Goal: Information Seeking & Learning: Learn about a topic

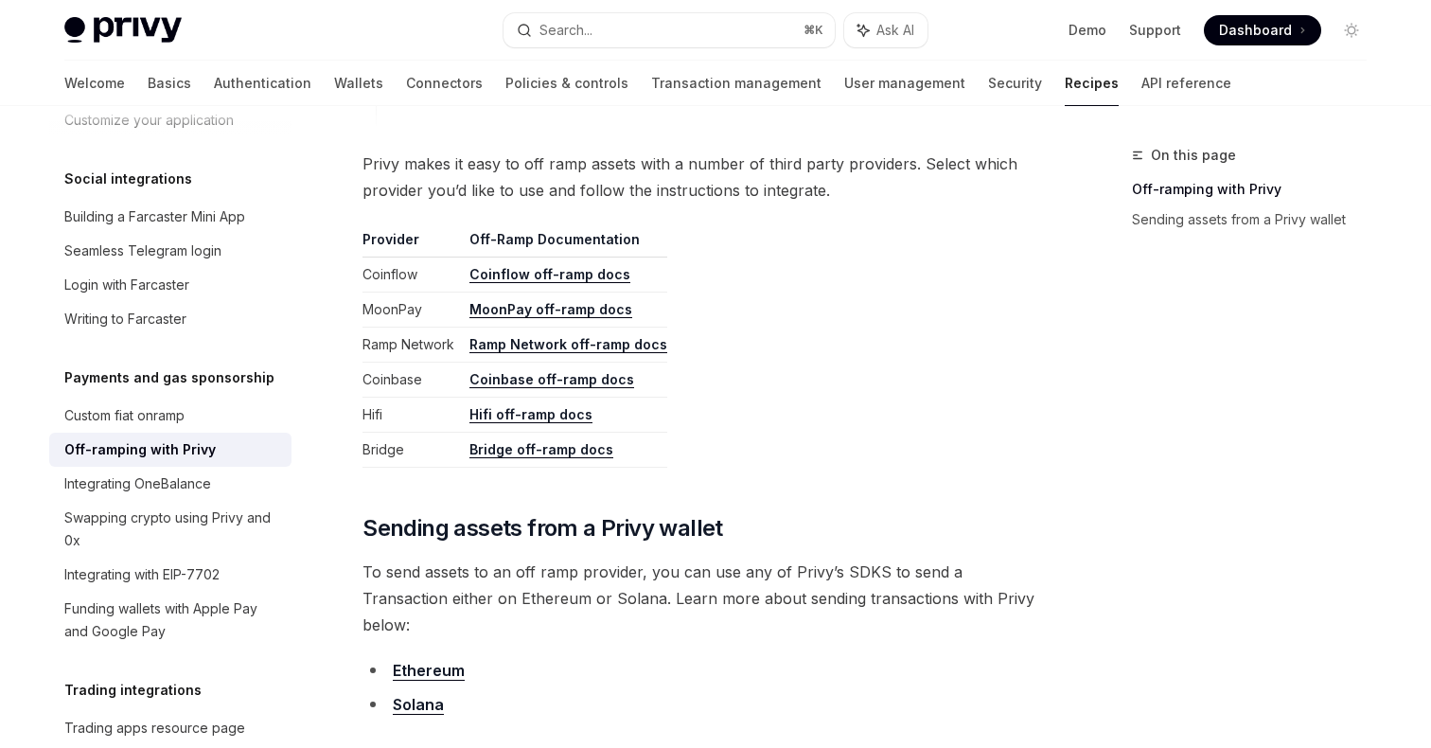
scroll to position [866, 0]
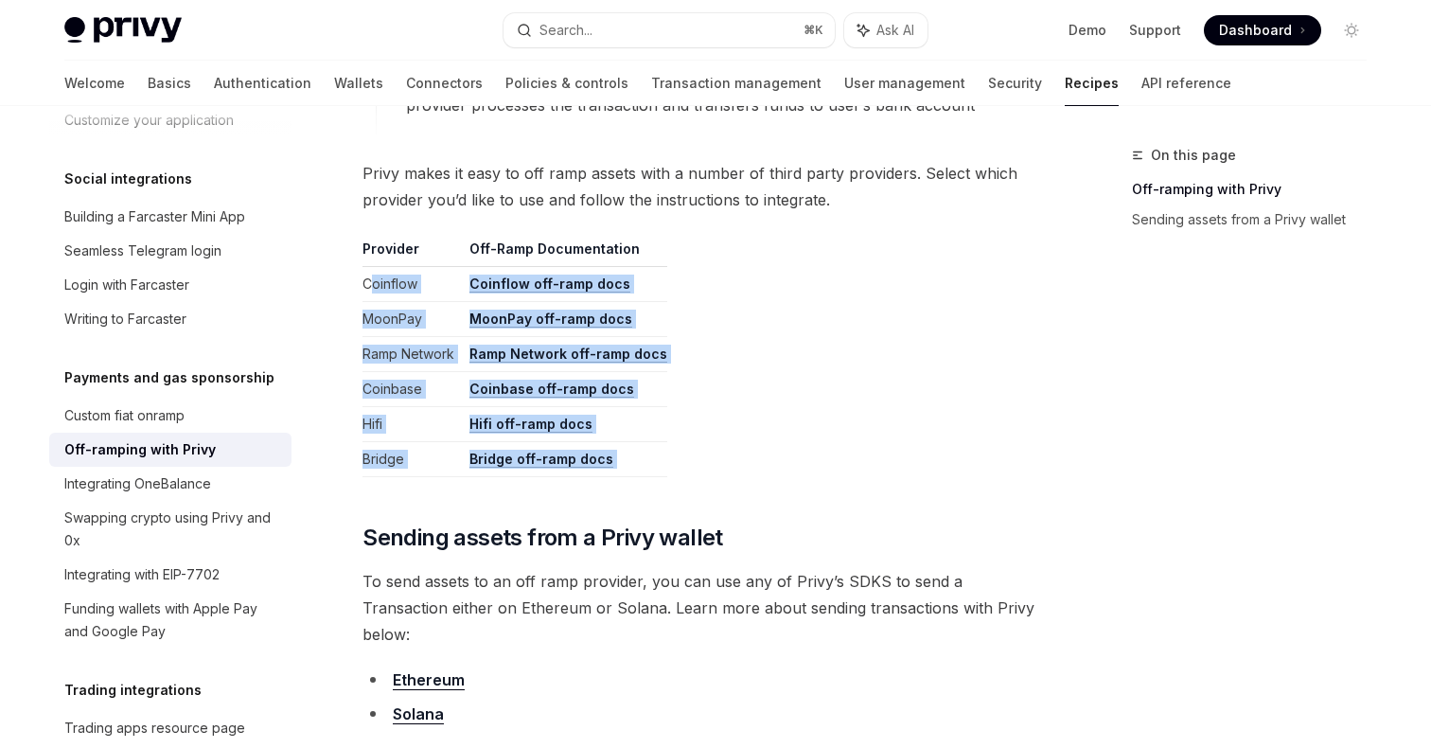
drag, startPoint x: 368, startPoint y: 283, endPoint x: 698, endPoint y: 483, distance: 385.2
click at [698, 483] on div "**********" at bounding box center [704, 49] width 682 height 1355
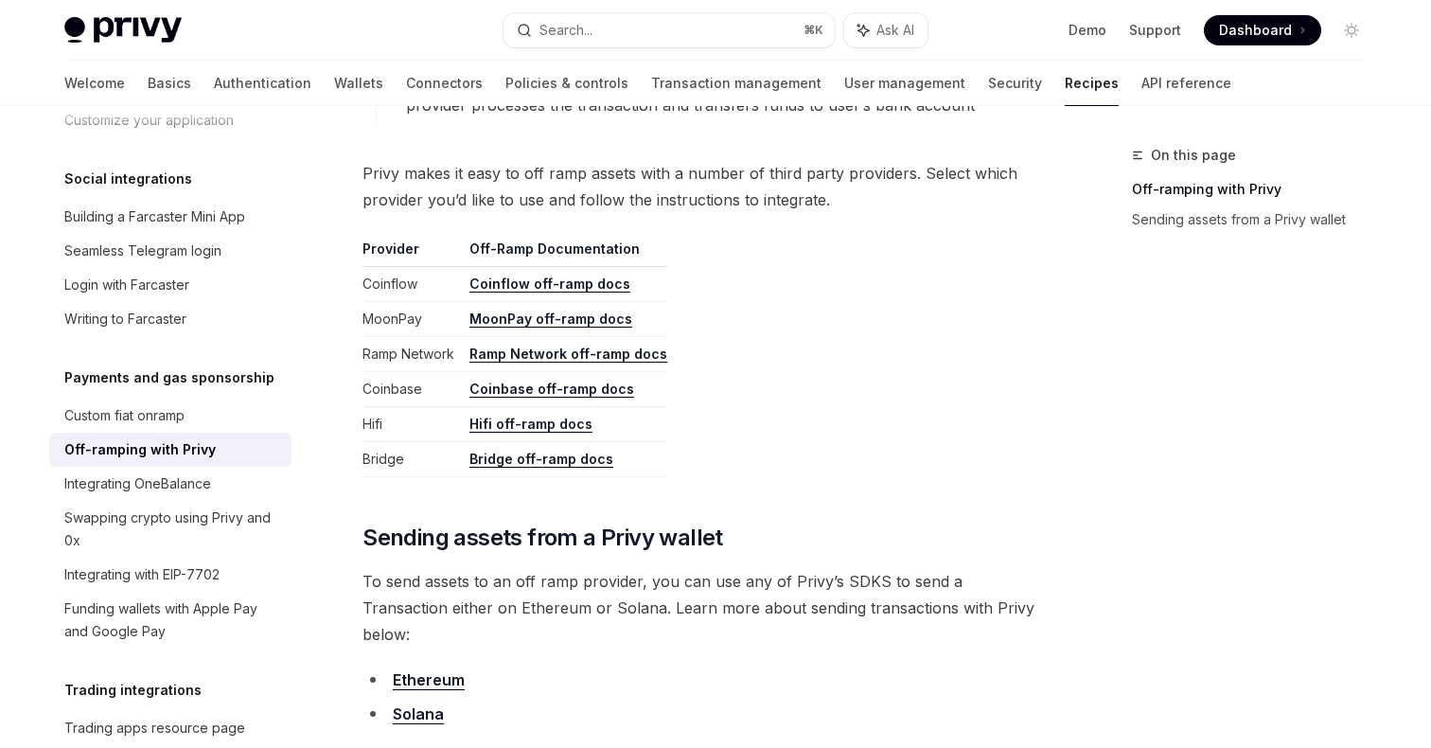
click at [716, 262] on table "Provider Off-Ramp Documentation Coinflow Coinflow off-ramp docs MoonPay MoonPay…" at bounding box center [704, 358] width 682 height 238
click at [259, 207] on link "Building a Farcaster Mini App" at bounding box center [170, 217] width 242 height 34
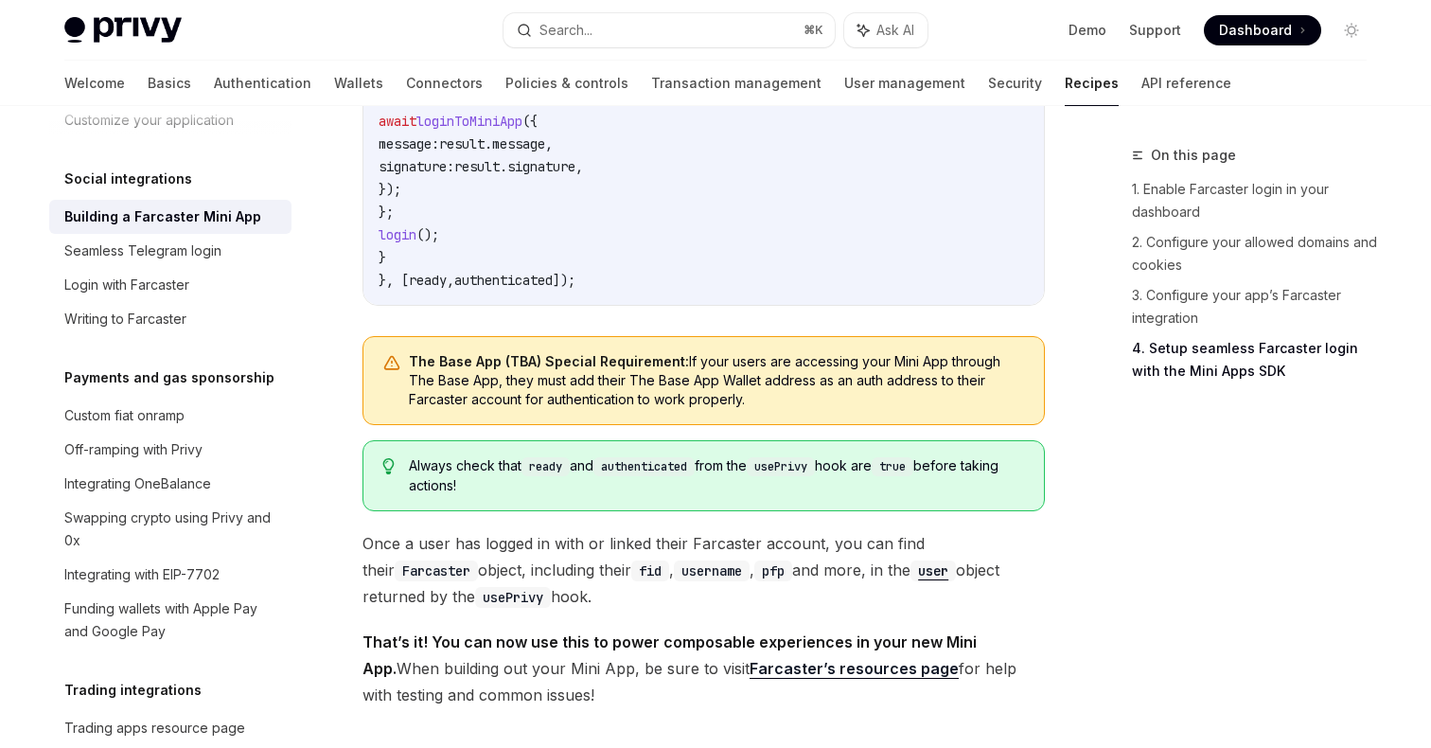
scroll to position [3175, 0]
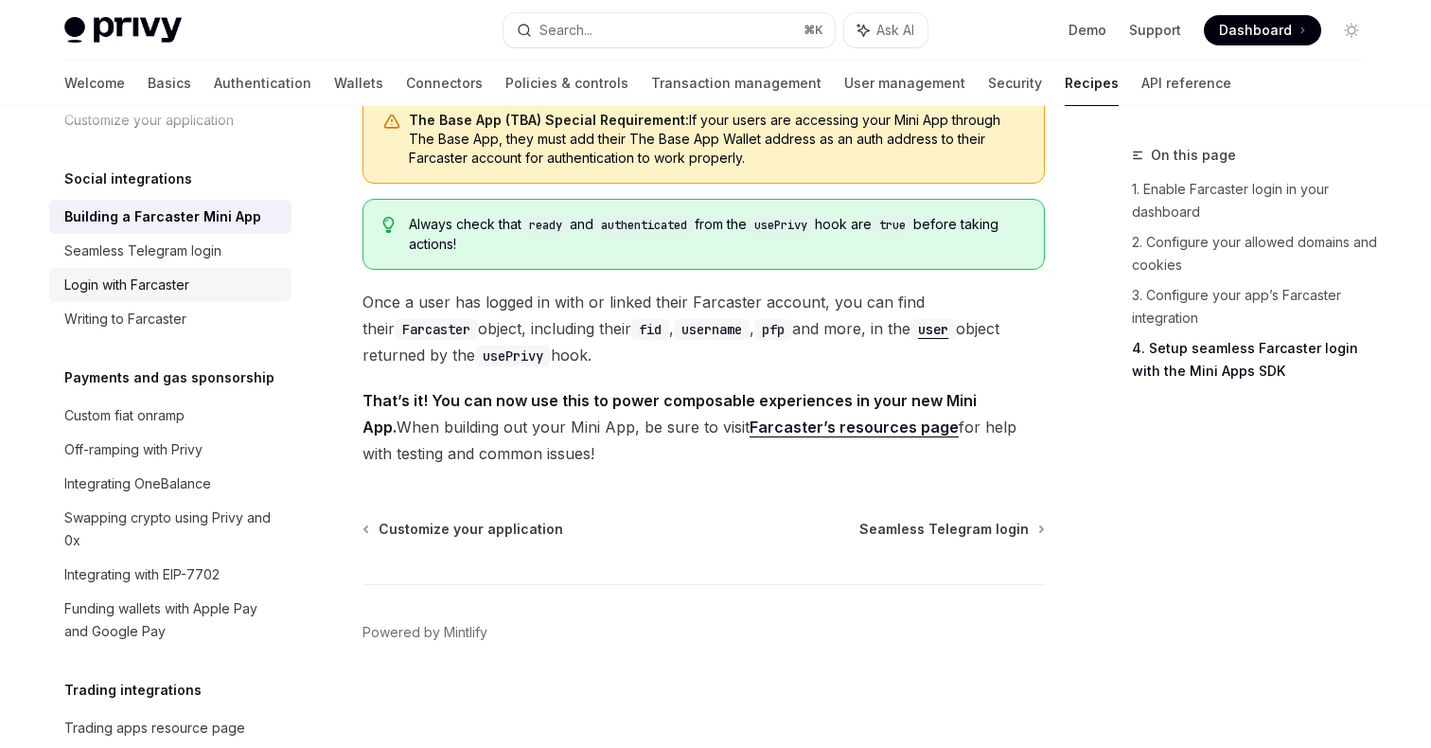
click at [170, 274] on div "Login with Farcaster" at bounding box center [126, 285] width 125 height 23
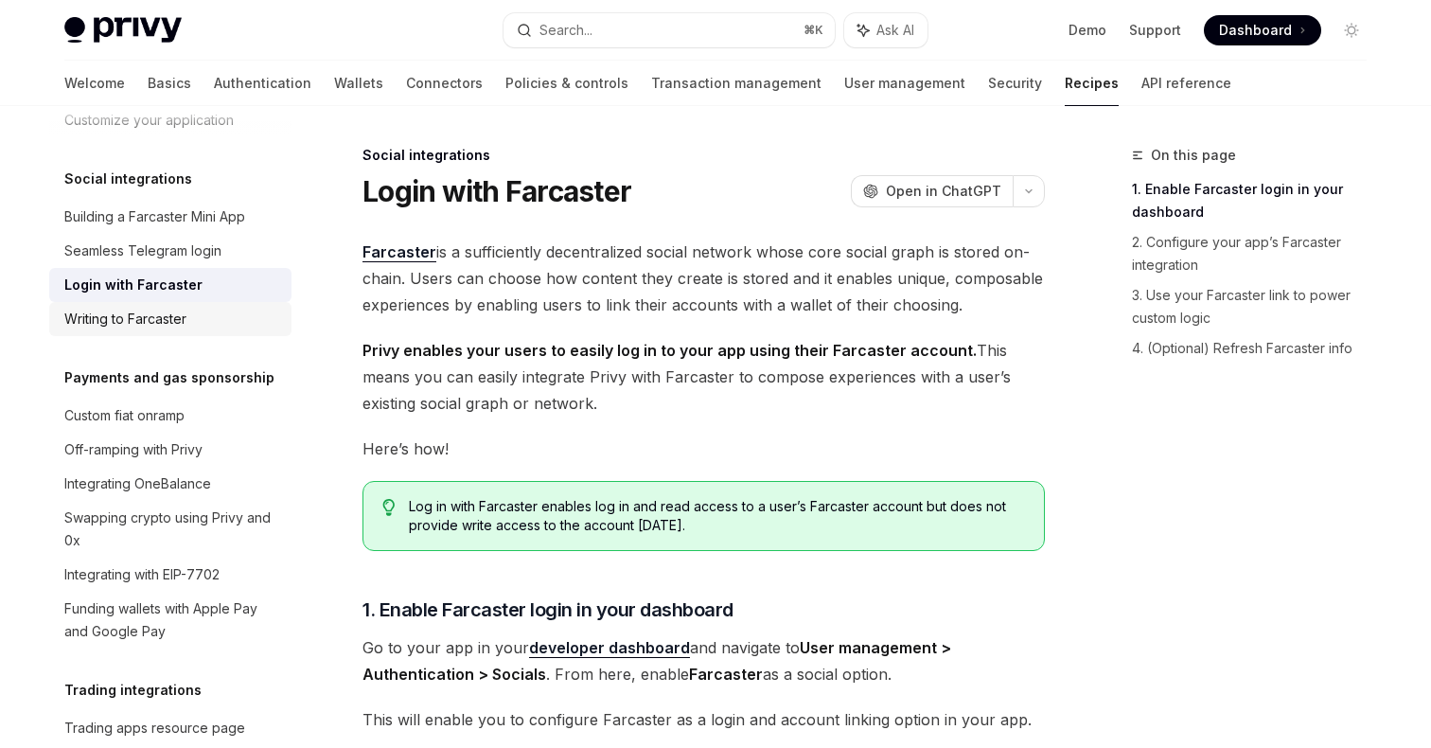
click at [194, 309] on link "Writing to Farcaster" at bounding box center [170, 319] width 242 height 34
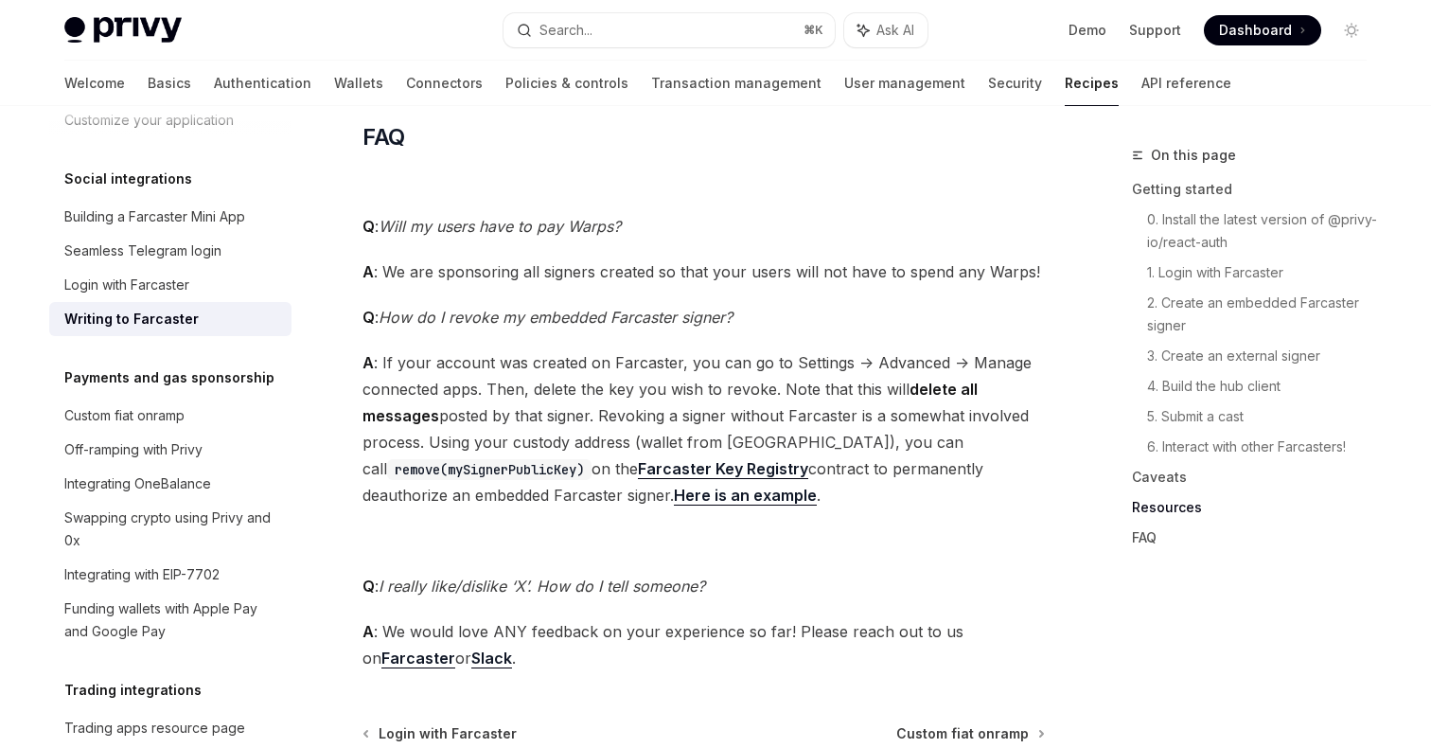
scroll to position [4878, 0]
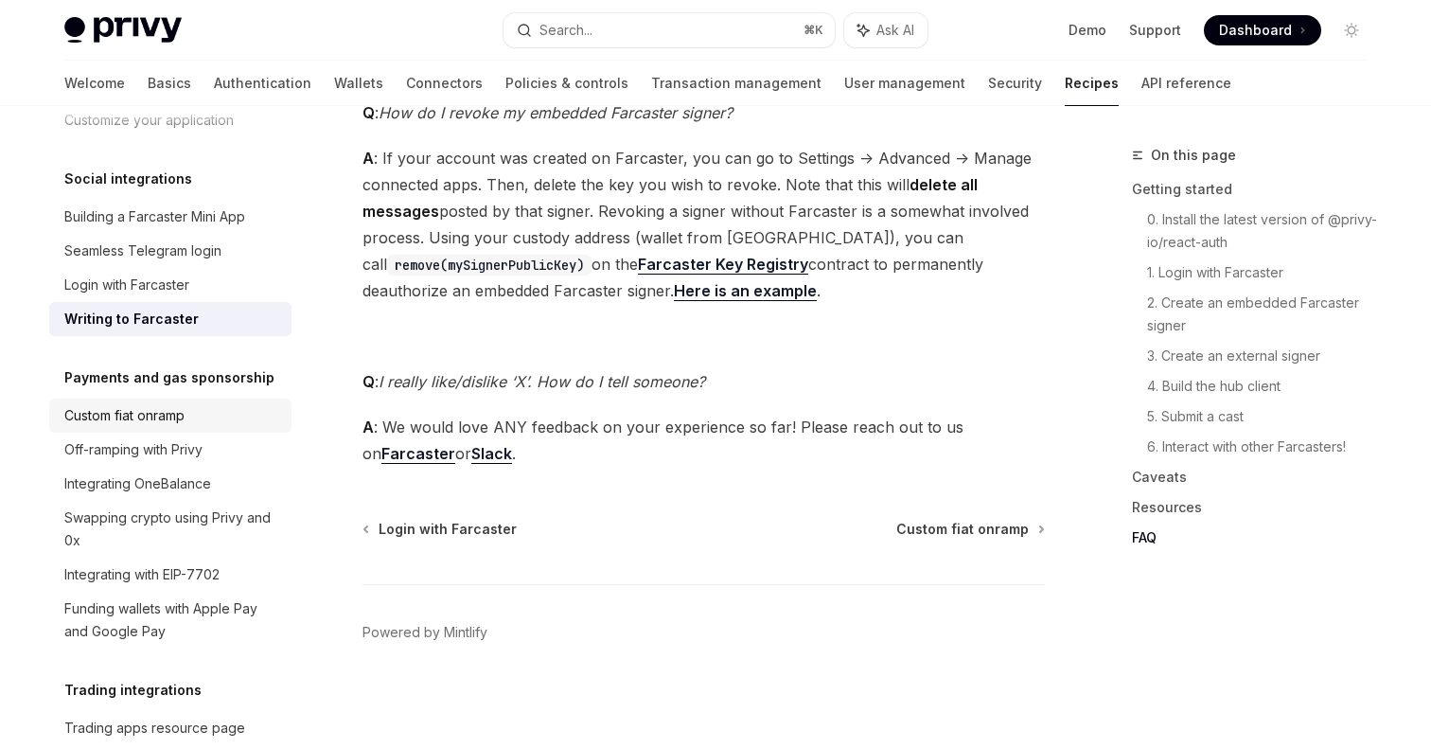
click at [167, 404] on div "Custom fiat onramp" at bounding box center [124, 415] width 120 height 23
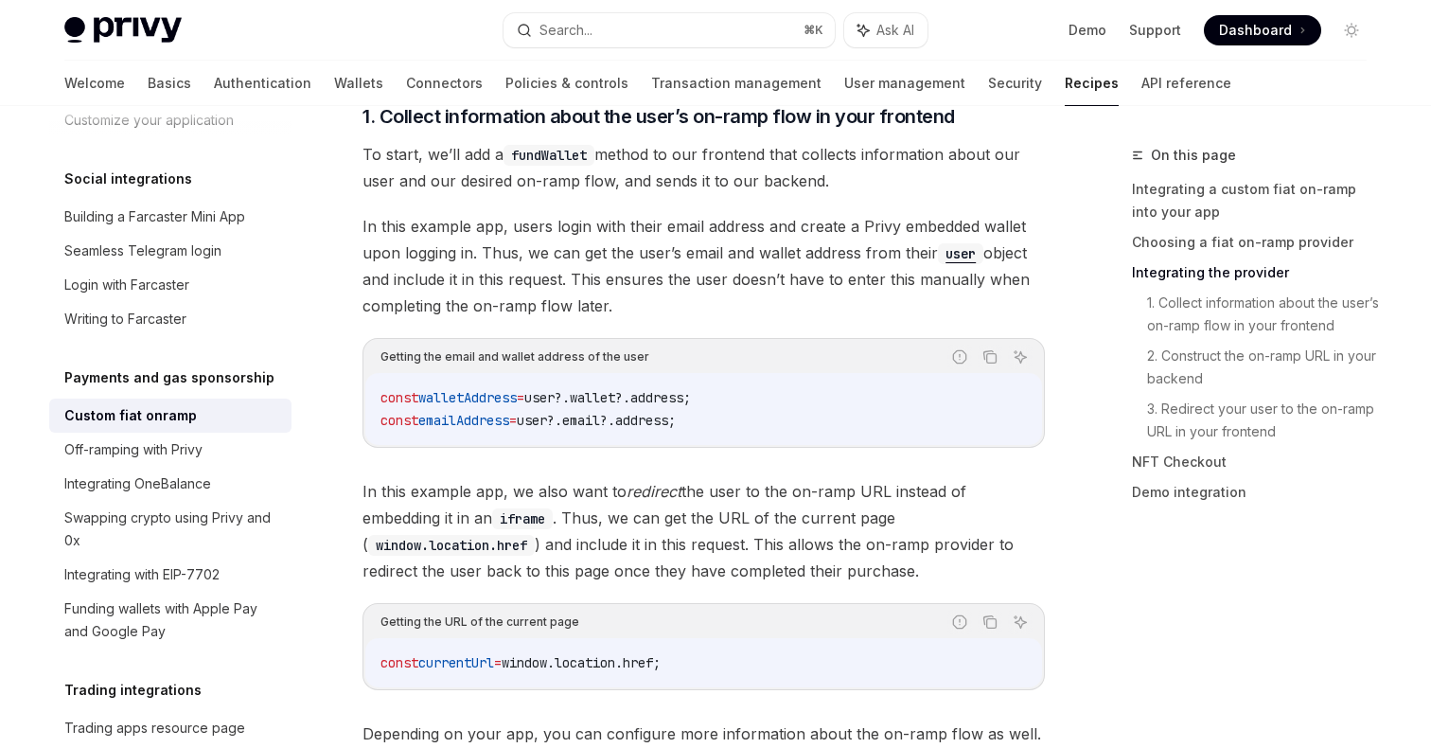
scroll to position [2431, 0]
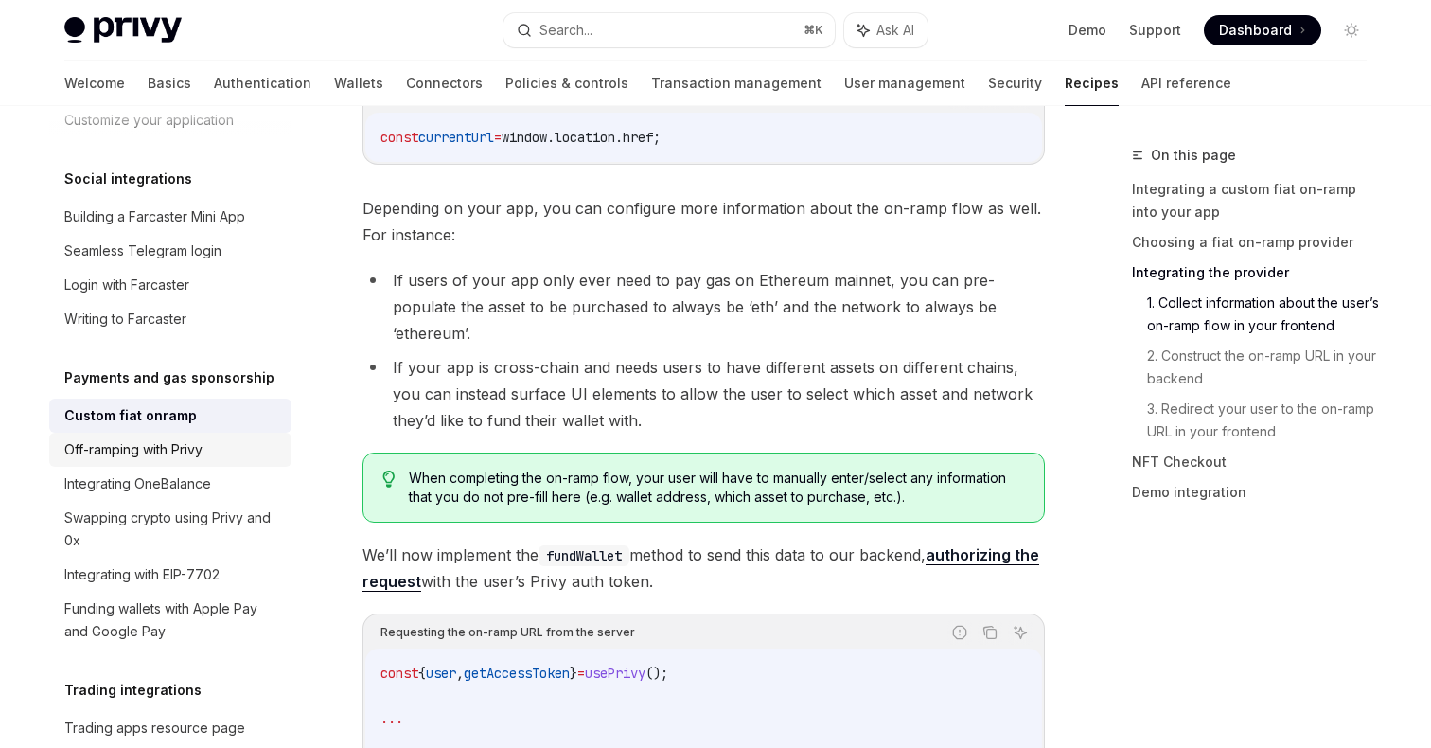
click at [169, 438] on div "Off-ramping with Privy" at bounding box center [133, 449] width 138 height 23
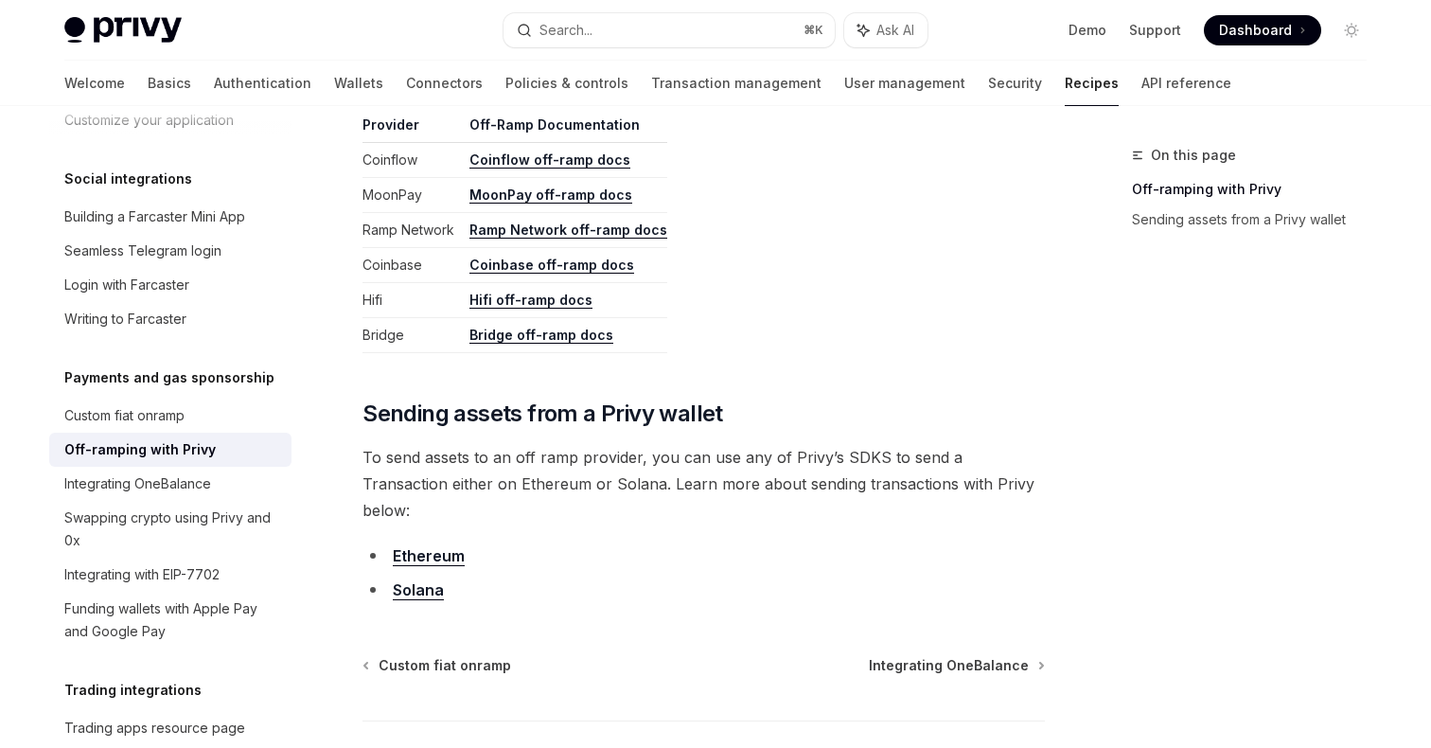
scroll to position [1100, 0]
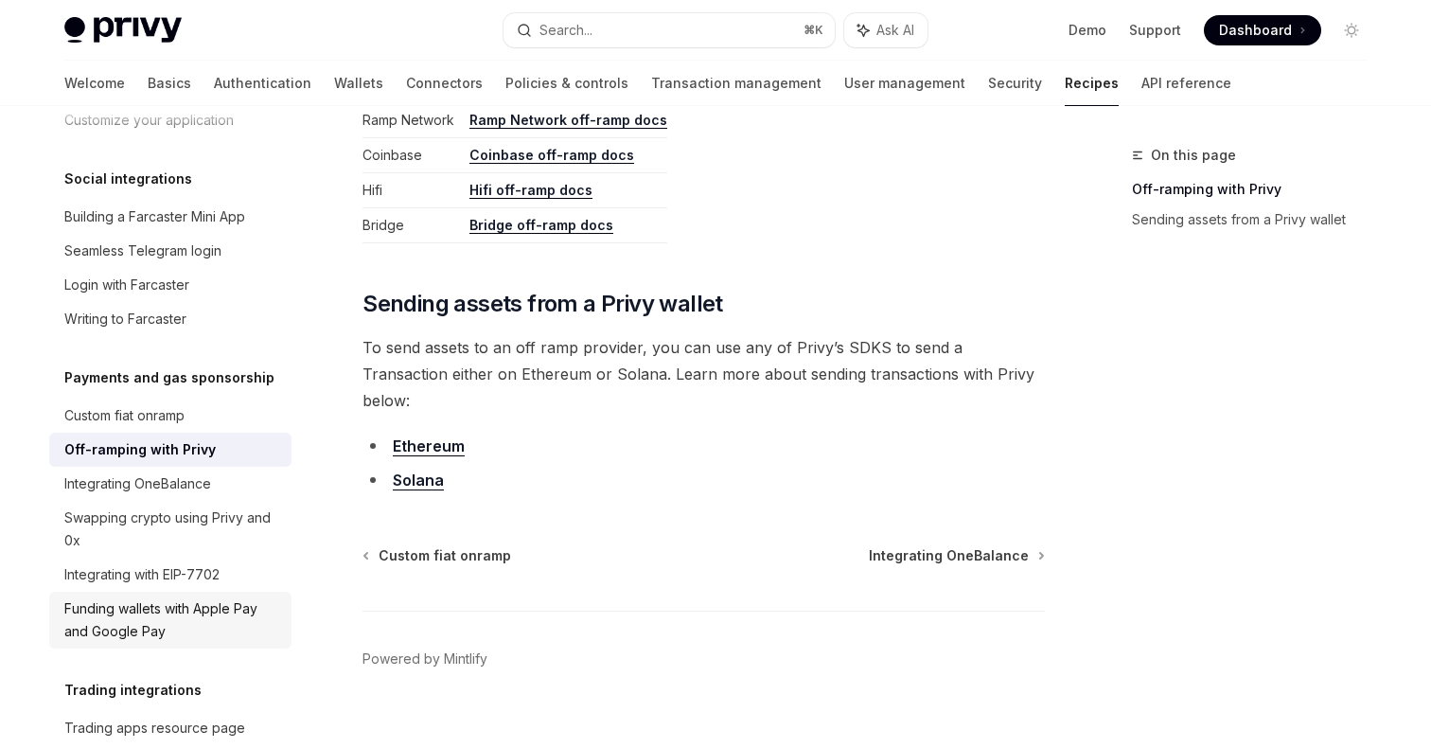
click at [249, 597] on div "Funding wallets with Apple Pay and Google Pay" at bounding box center [172, 619] width 216 height 45
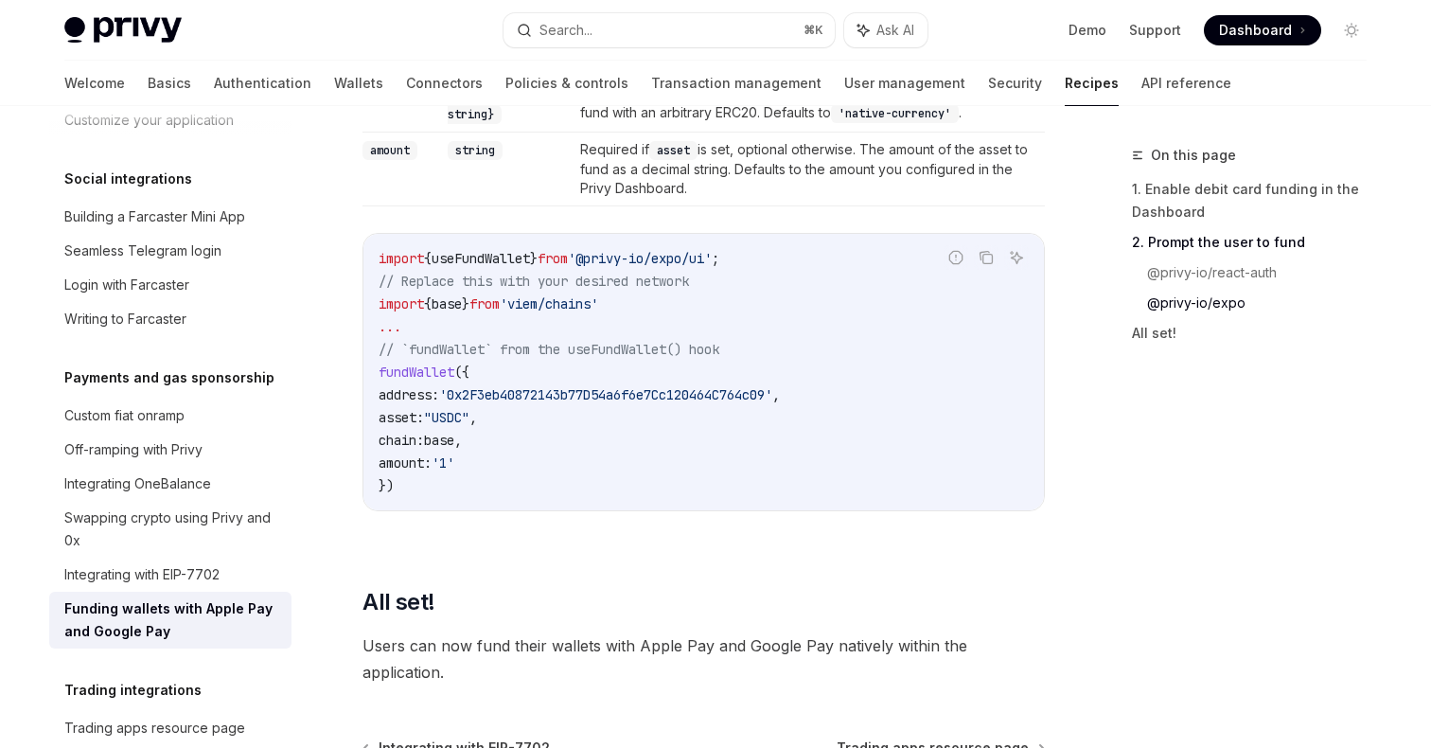
scroll to position [2628, 0]
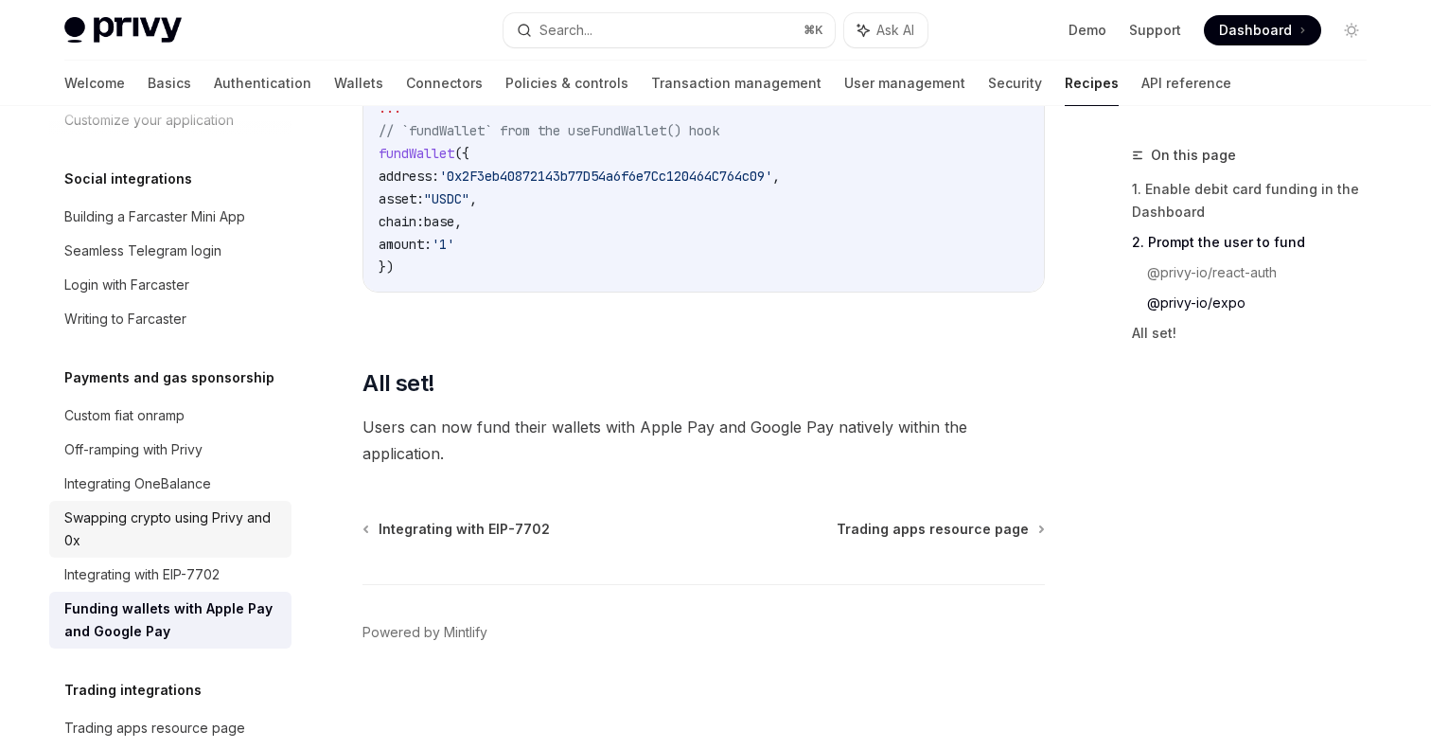
click at [266, 506] on div "Swapping crypto using Privy and 0x" at bounding box center [172, 528] width 216 height 45
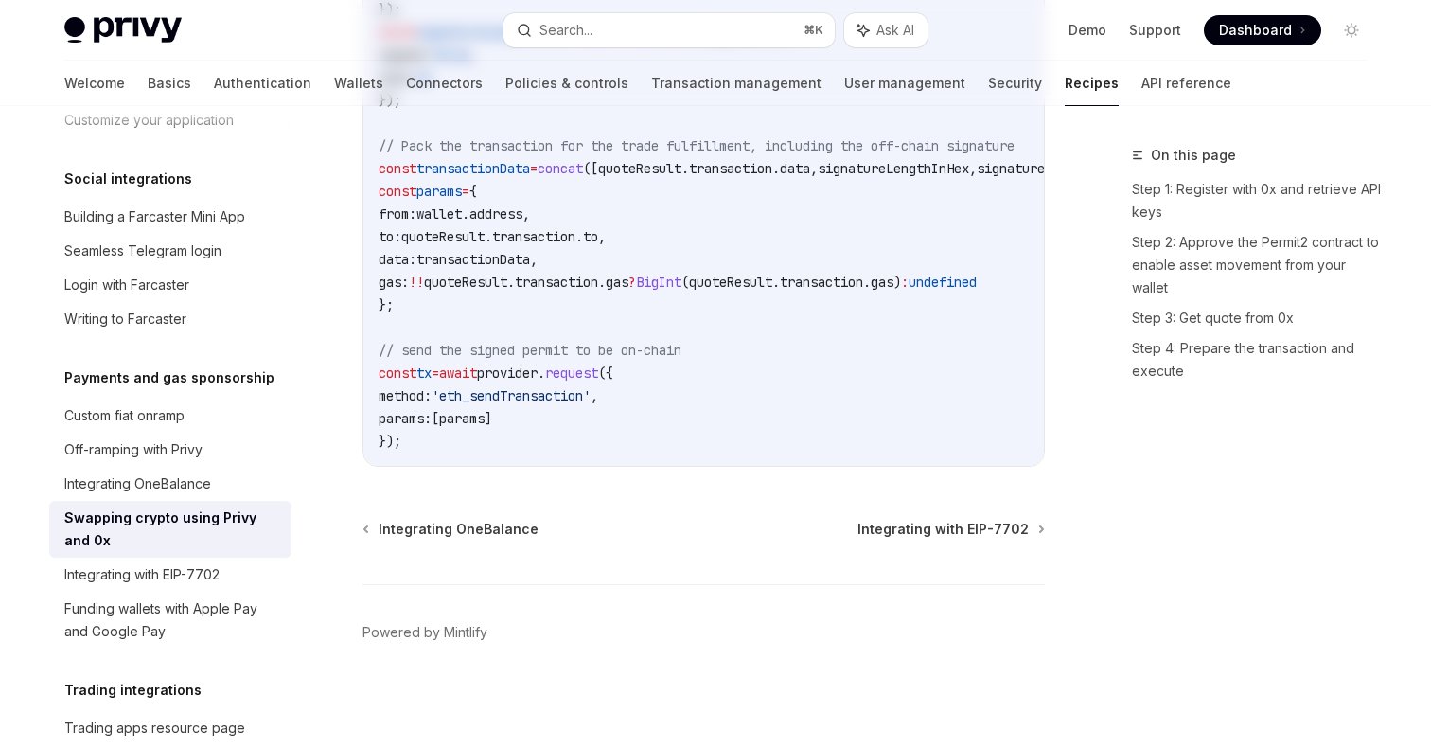
type textarea "*"
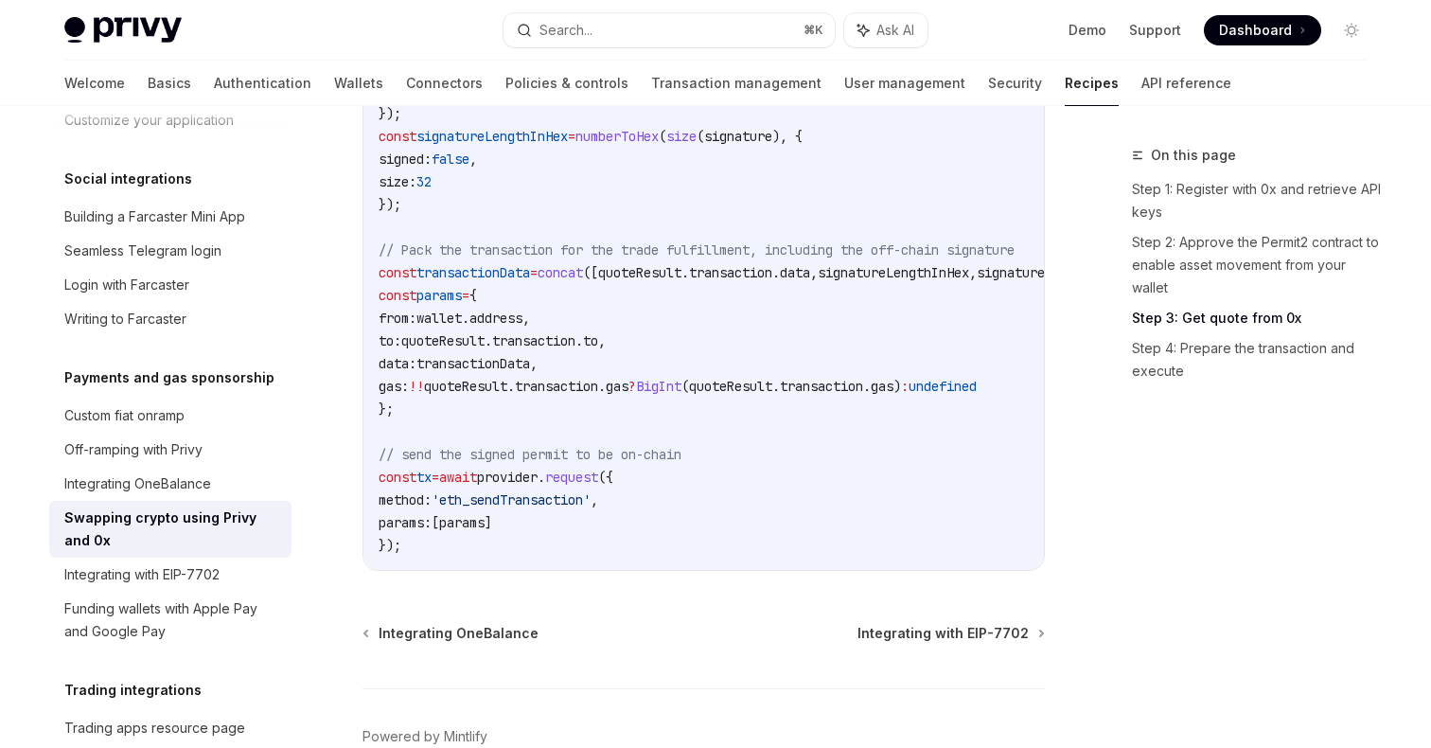
scroll to position [2489, 0]
